Goal: Check status: Check status

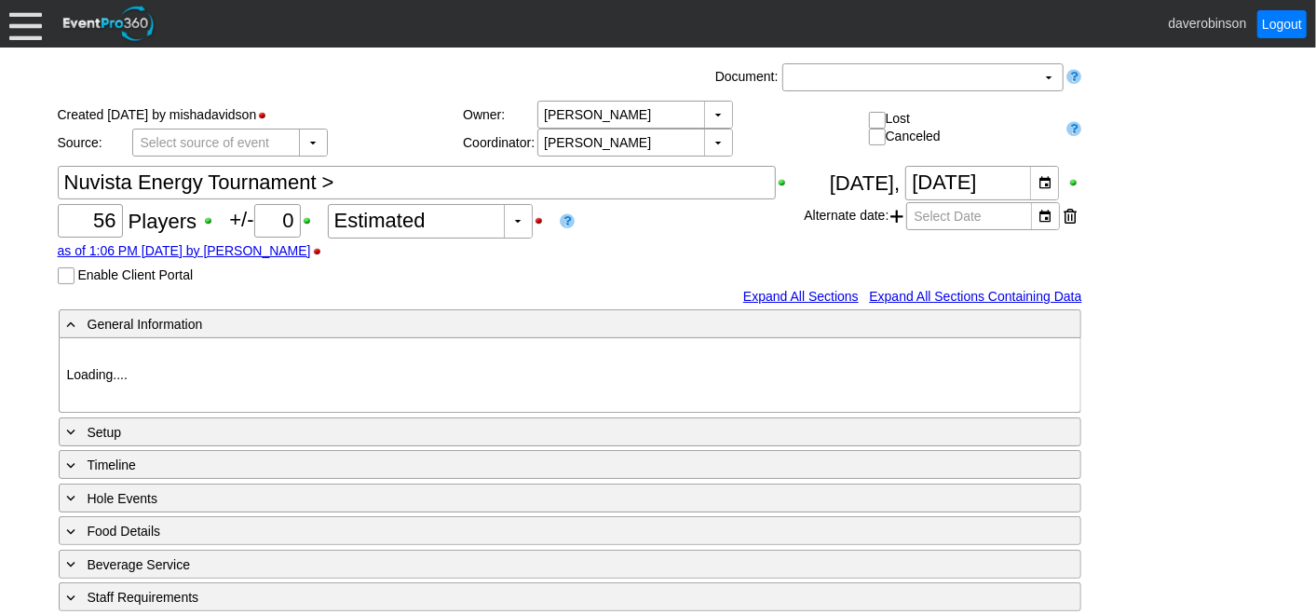
type input "Heritage Pointe Golf Club"
type input "Corporate Tournament"
type input "Scramble"
type input "X Over"
type input "Black"
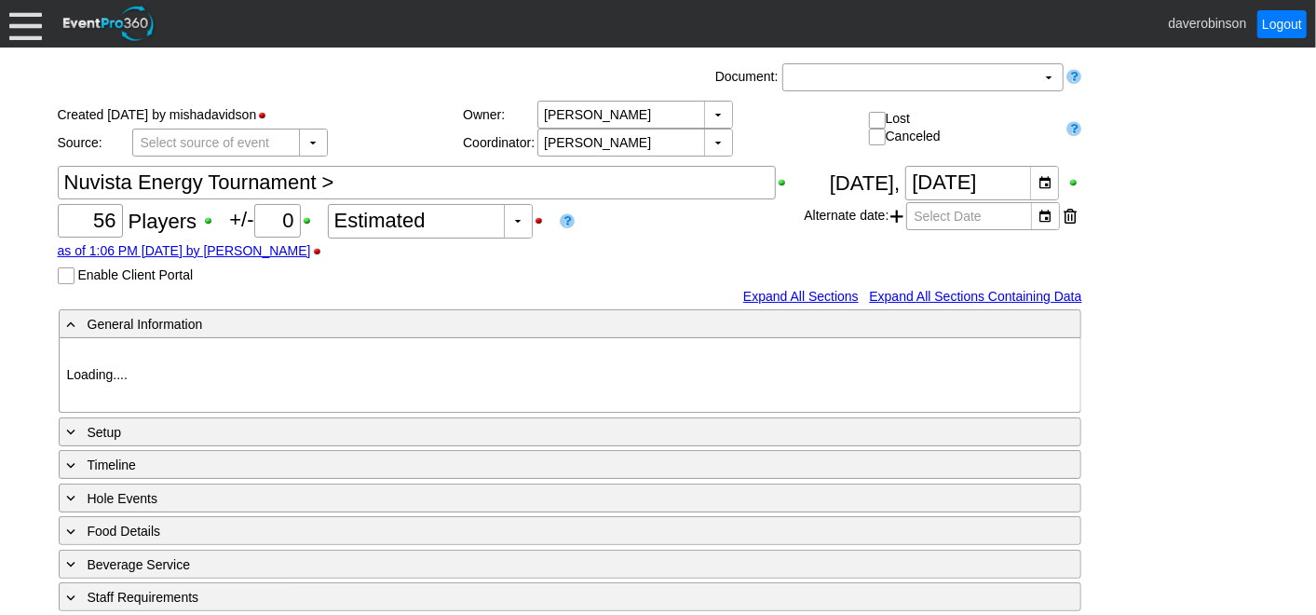
type input "Red"
type input "1123703"
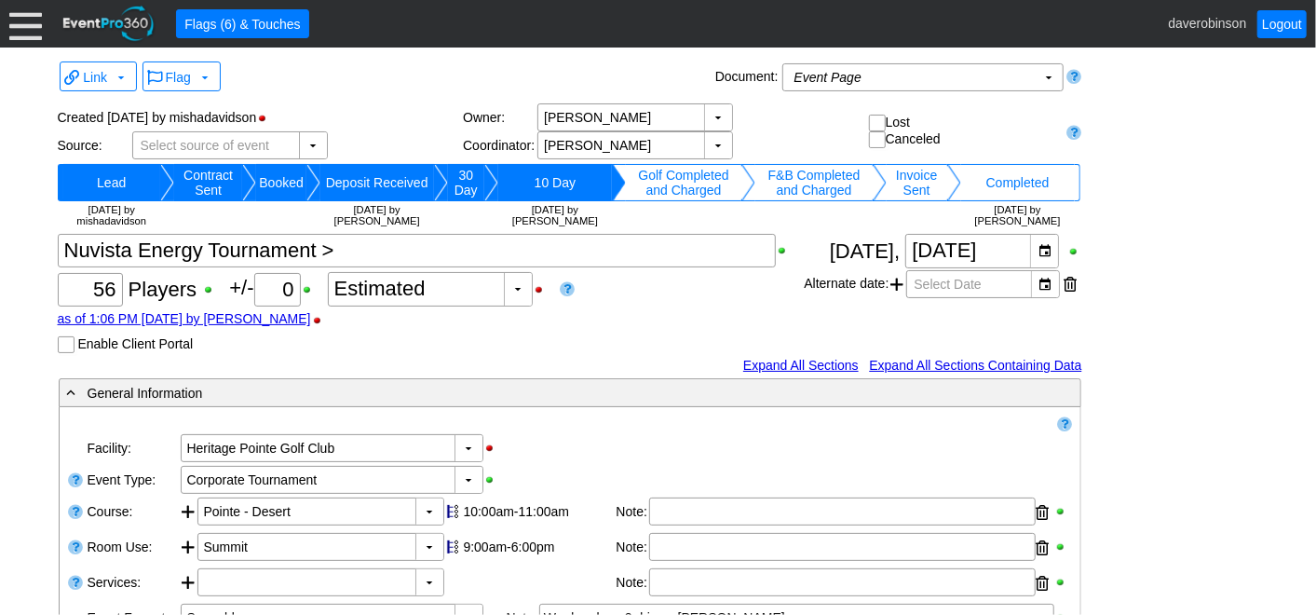
click at [25, 24] on div at bounding box center [25, 23] width 33 height 33
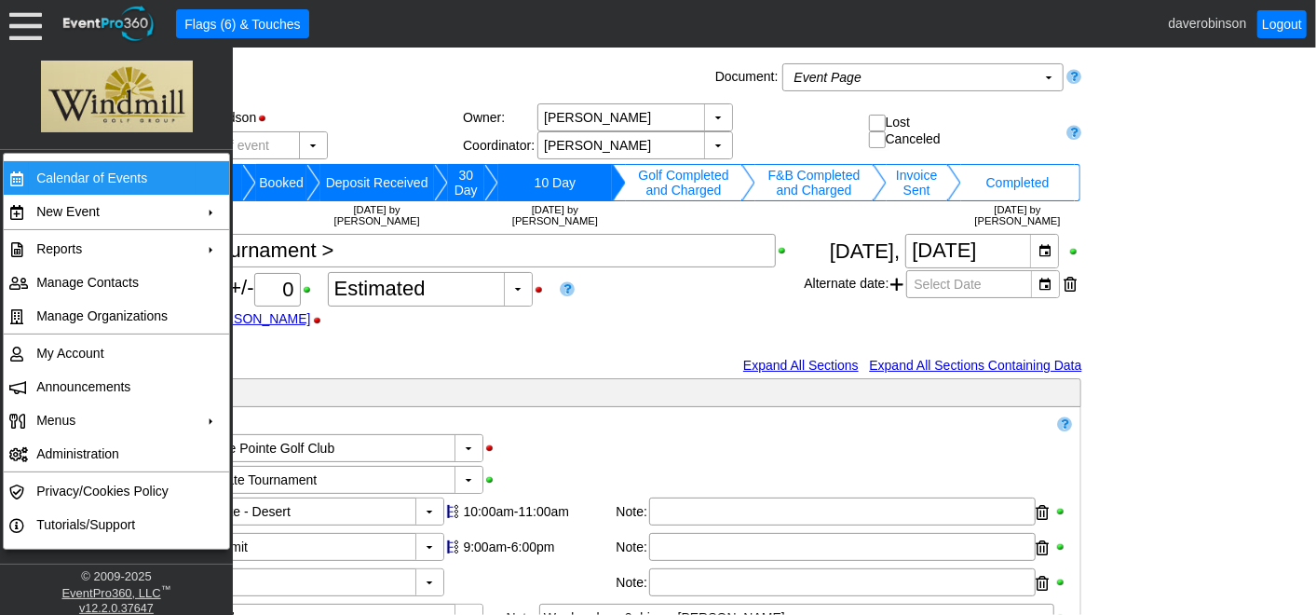
click at [147, 167] on td "Calendar of Events" at bounding box center [112, 178] width 167 height 34
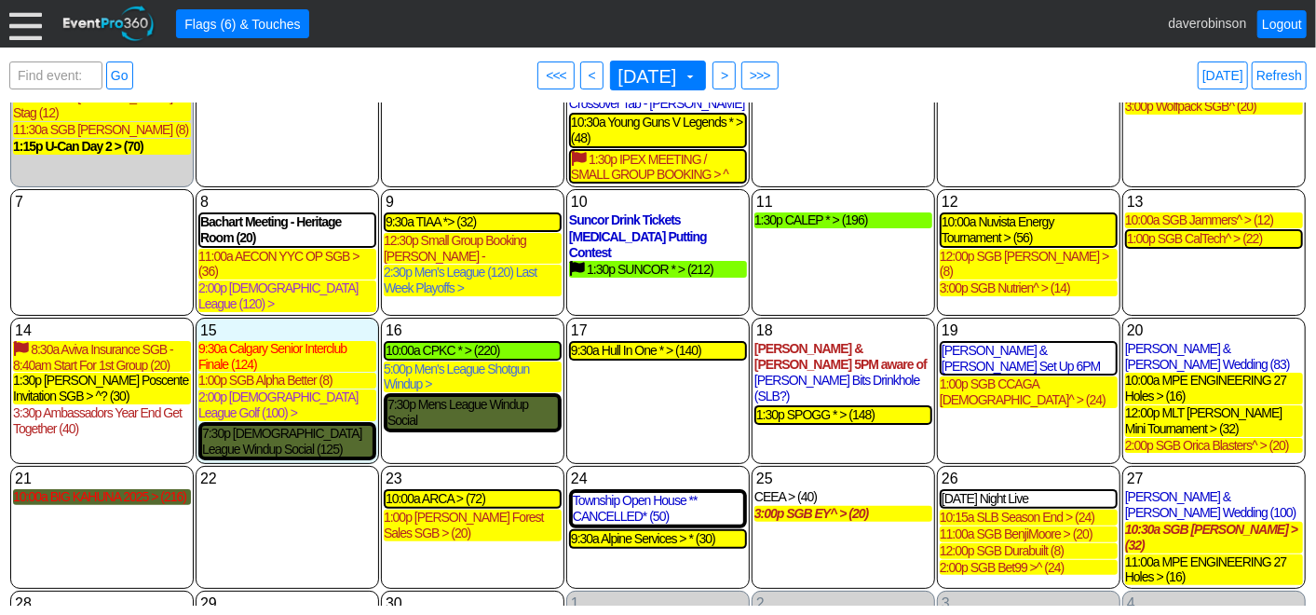
scroll to position [125, 0]
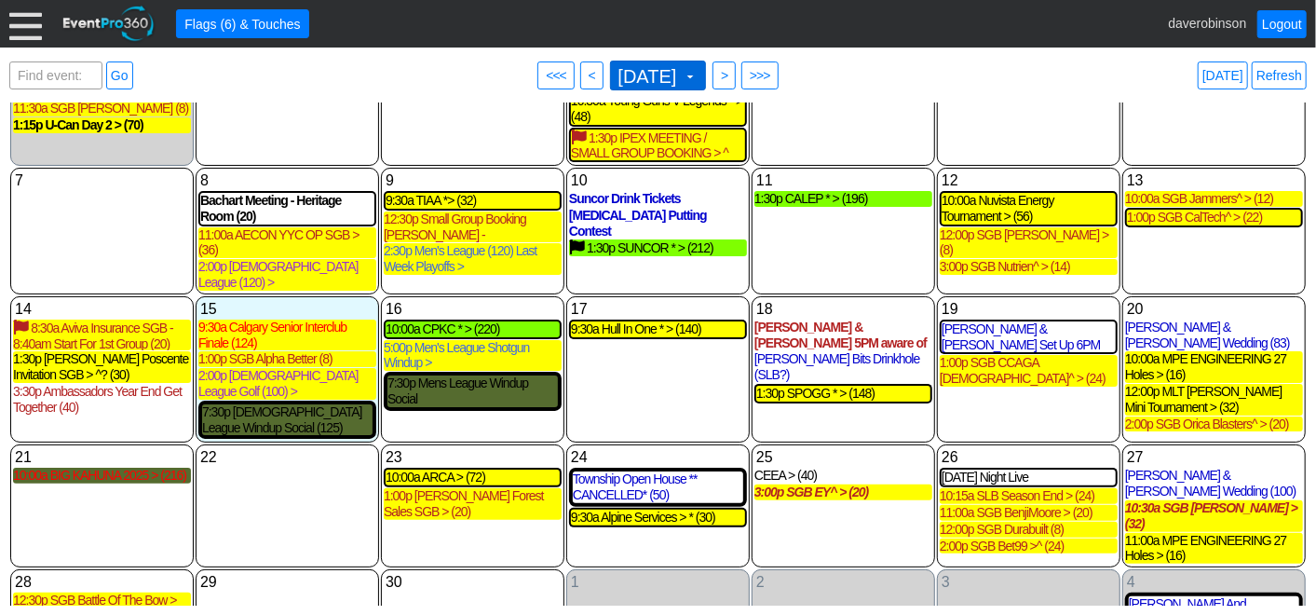
click at [697, 77] on span at bounding box center [690, 76] width 15 height 15
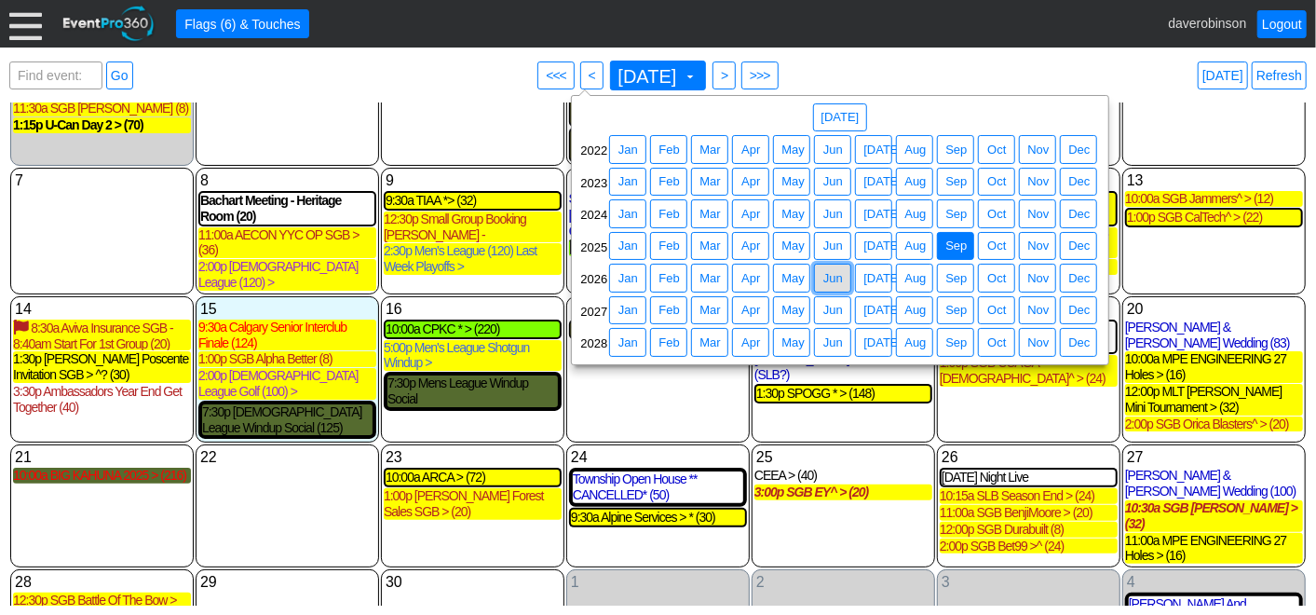
click at [843, 276] on span "Jun" at bounding box center [832, 278] width 27 height 19
